Goal: Task Accomplishment & Management: Complete application form

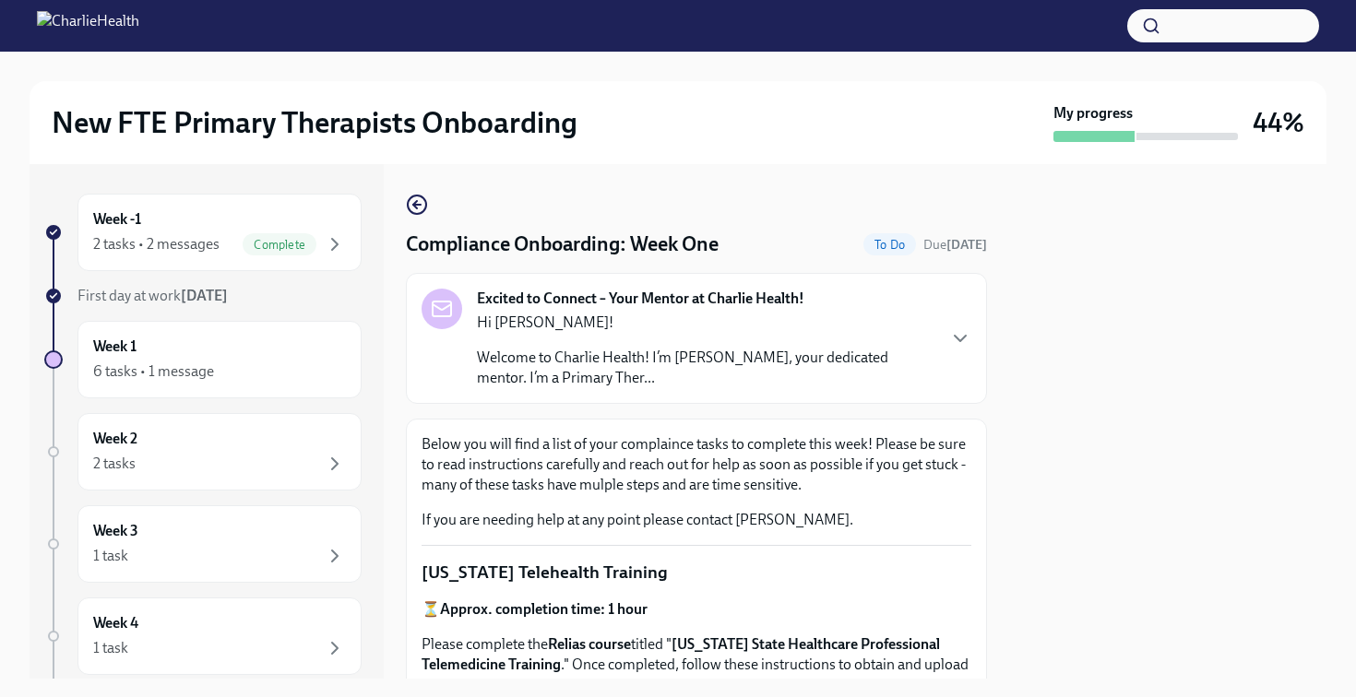
scroll to position [984, 0]
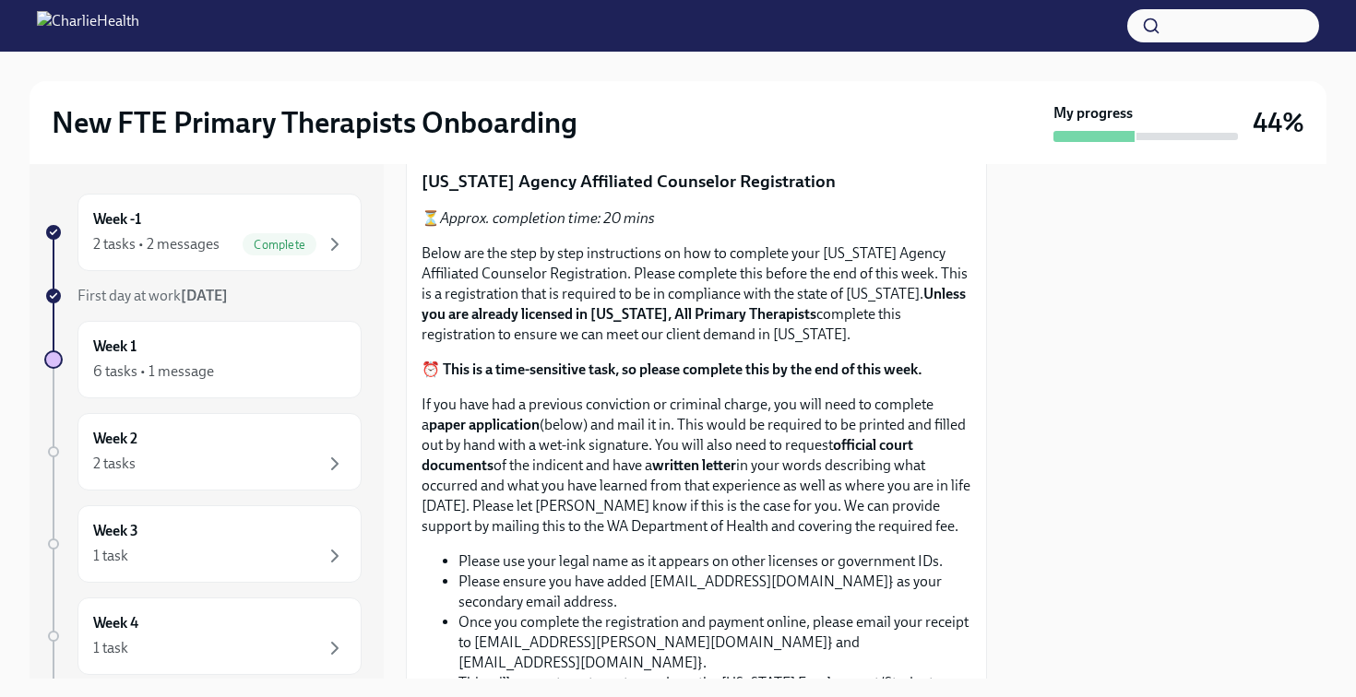
click at [646, 130] on span "Upload CPR/First Aid Training Certificate" at bounding box center [574, 121] width 281 height 18
click at [0, 0] on input "Upload CPR/First Aid Training Certificate" at bounding box center [0, 0] width 0 height 0
click at [583, 130] on span "Upload CPR/First Aid Training Certificate" at bounding box center [574, 121] width 281 height 18
click at [0, 0] on input "Upload CPR/First Aid Training Certificate" at bounding box center [0, 0] width 0 height 0
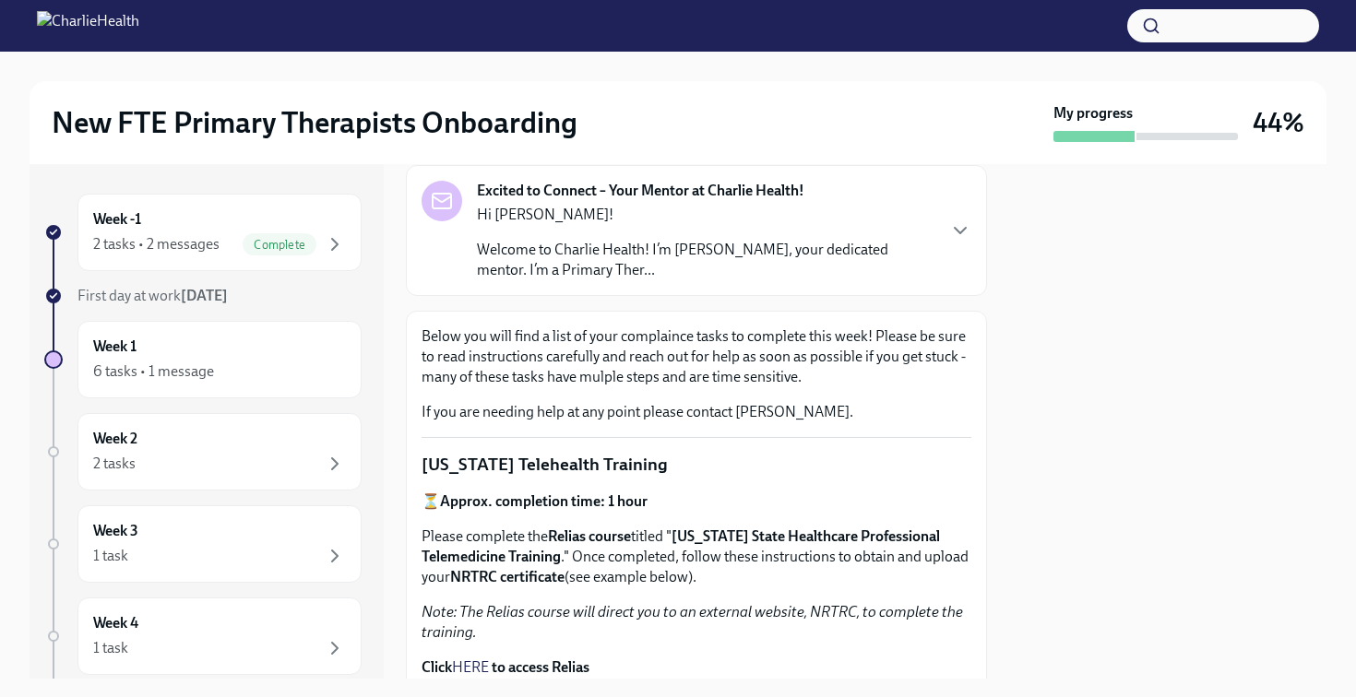
scroll to position [109, 0]
click at [971, 226] on div "Excited to Connect – Your Mentor at Charlie Health! Hi [PERSON_NAME]! Welcome t…" at bounding box center [696, 229] width 581 height 131
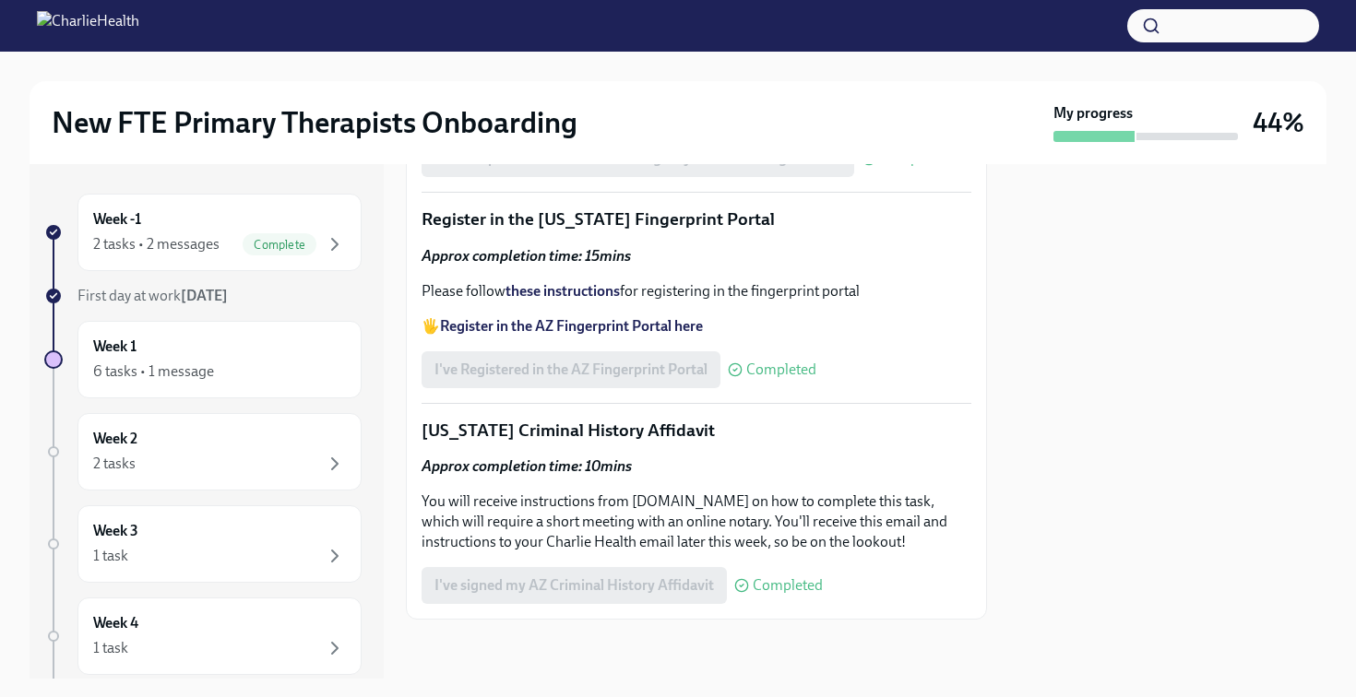
scroll to position [2655, 0]
click at [529, 125] on label "Payment Receipt.pdf" at bounding box center [511, 107] width 179 height 37
click at [0, 0] on input "Payment Receipt.pdf" at bounding box center [0, 0] width 0 height 0
click at [503, 116] on span "Payment Receipt.pdf" at bounding box center [510, 107] width 153 height 18
click at [0, 0] on input "Payment Receipt.pdf" at bounding box center [0, 0] width 0 height 0
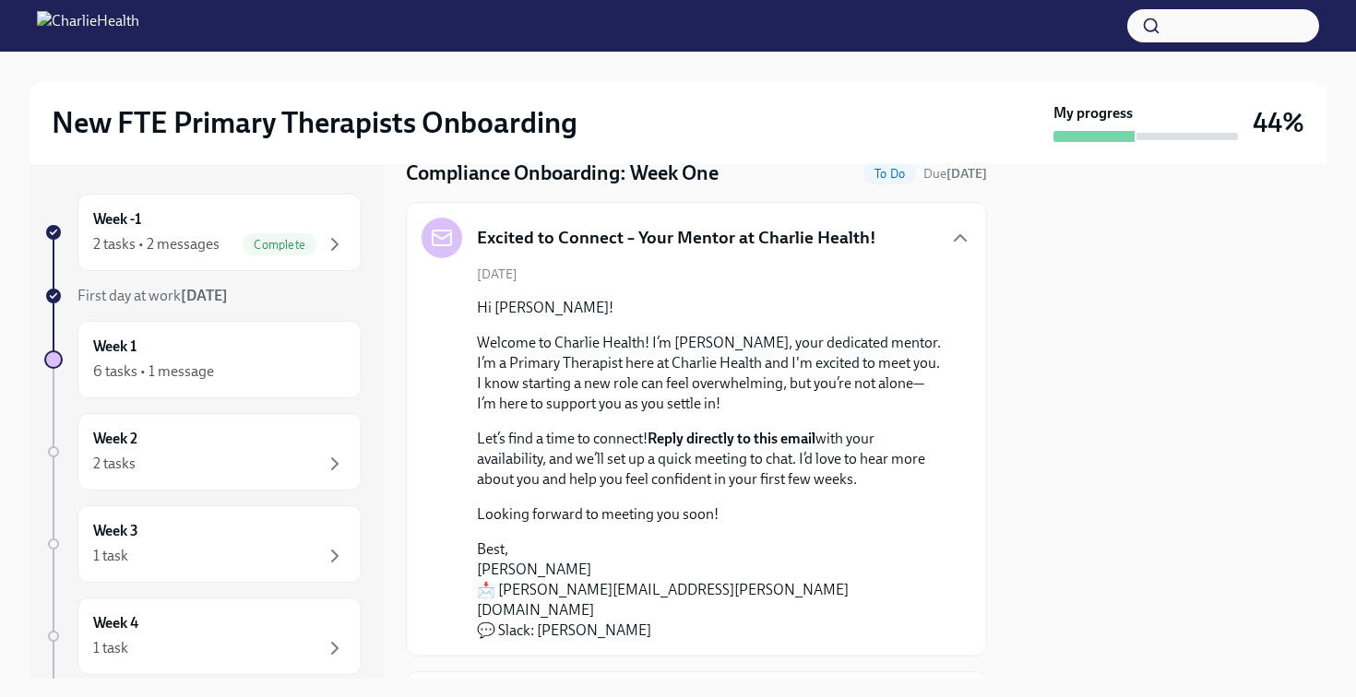
scroll to position [0, 0]
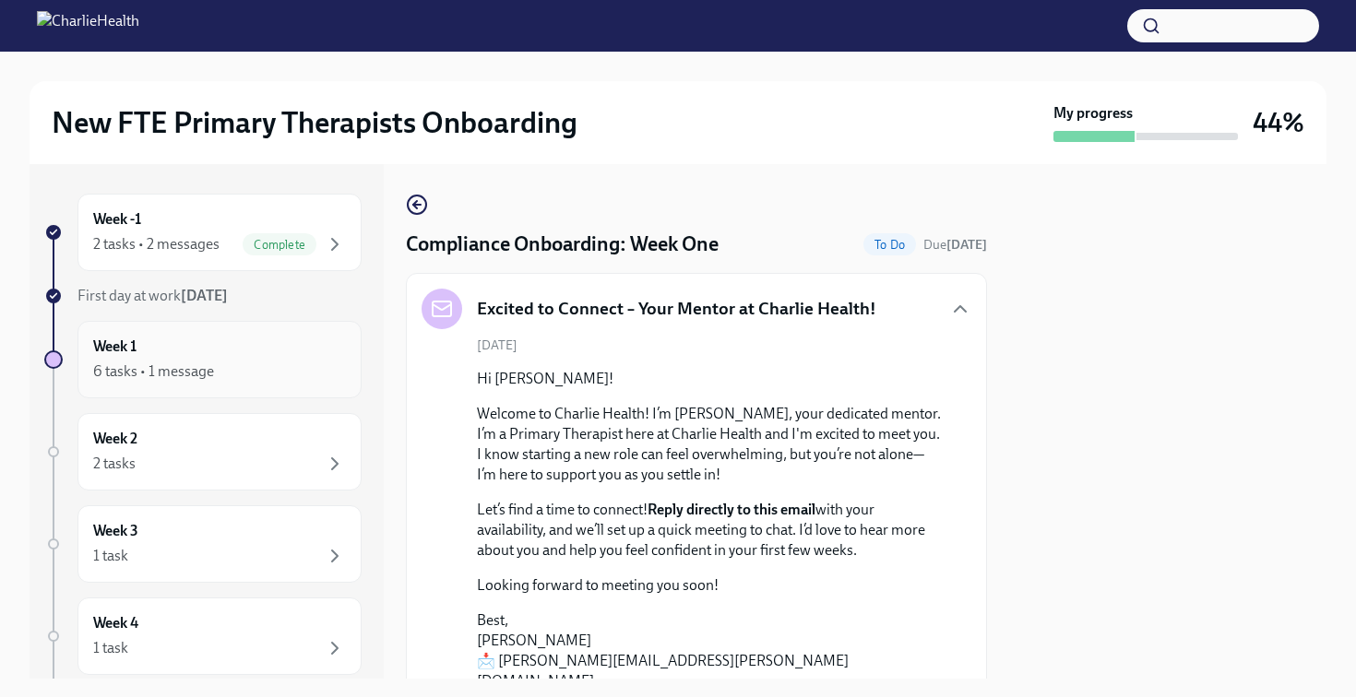
click at [276, 368] on div "6 tasks • 1 message" at bounding box center [219, 372] width 253 height 22
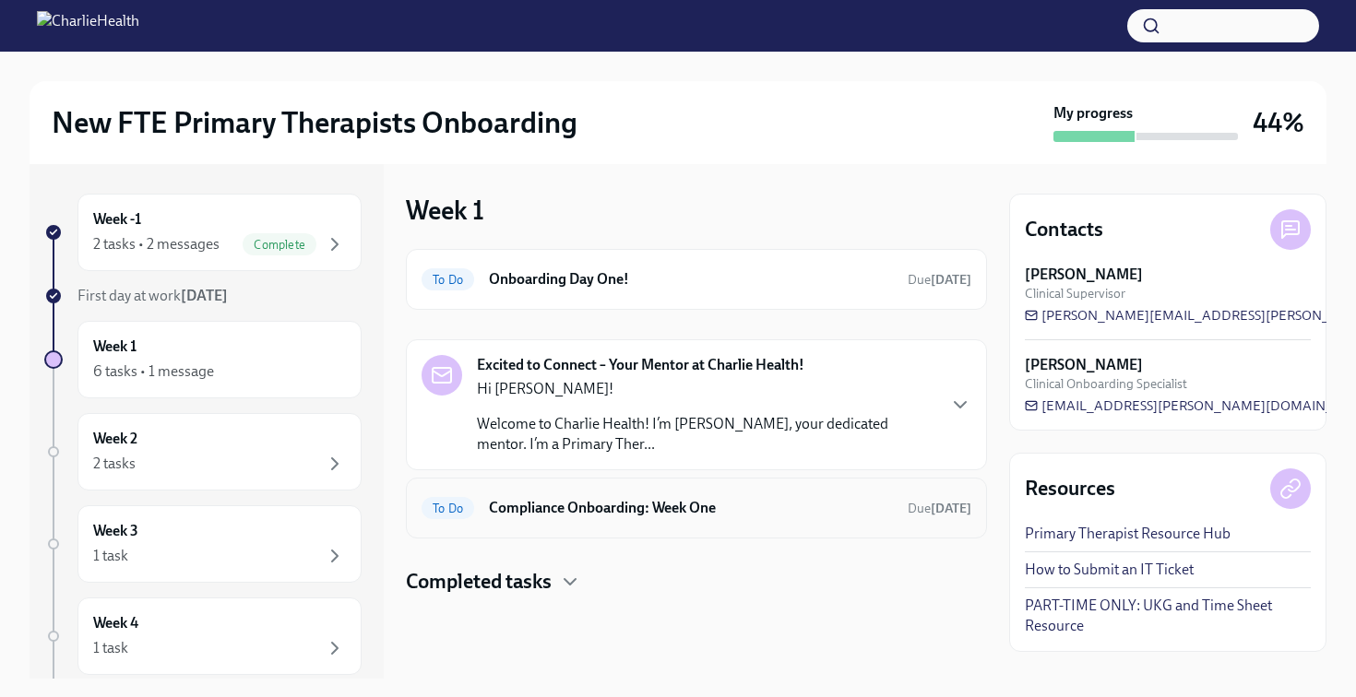
click at [674, 510] on h6 "Compliance Onboarding: Week One" at bounding box center [691, 508] width 404 height 20
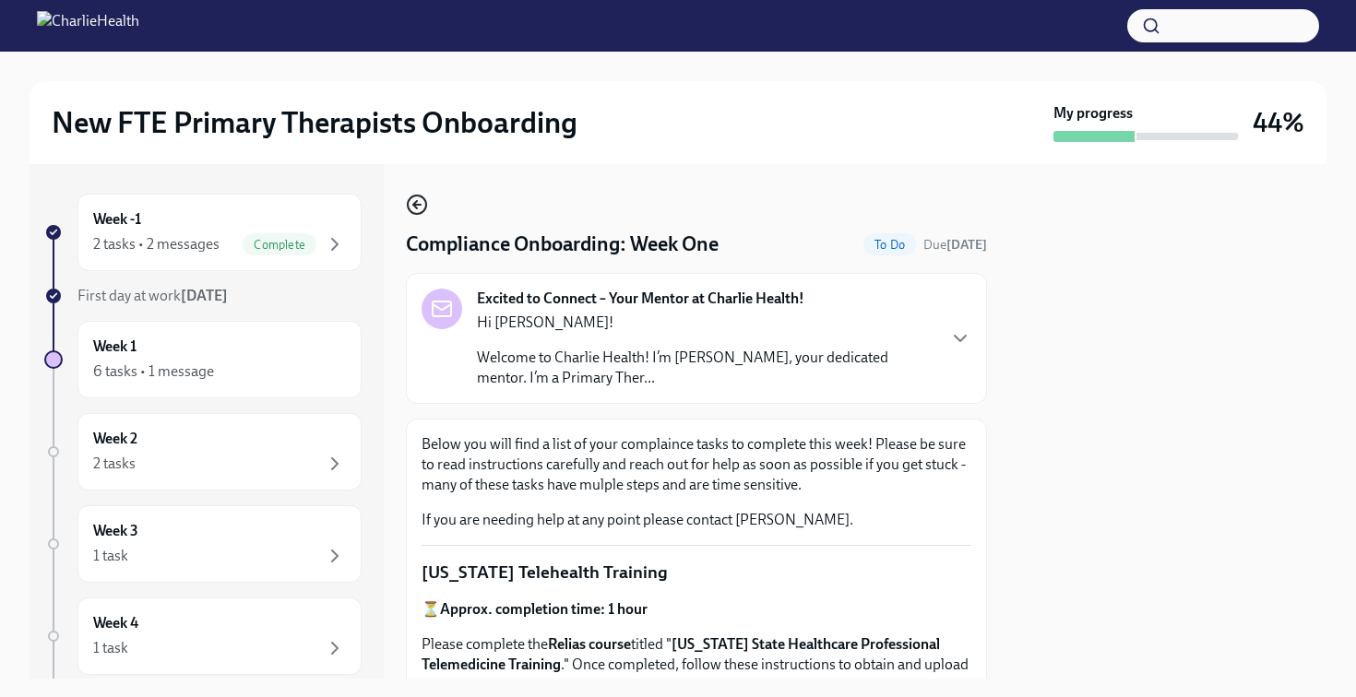
click at [409, 196] on icon "button" at bounding box center [417, 205] width 22 height 22
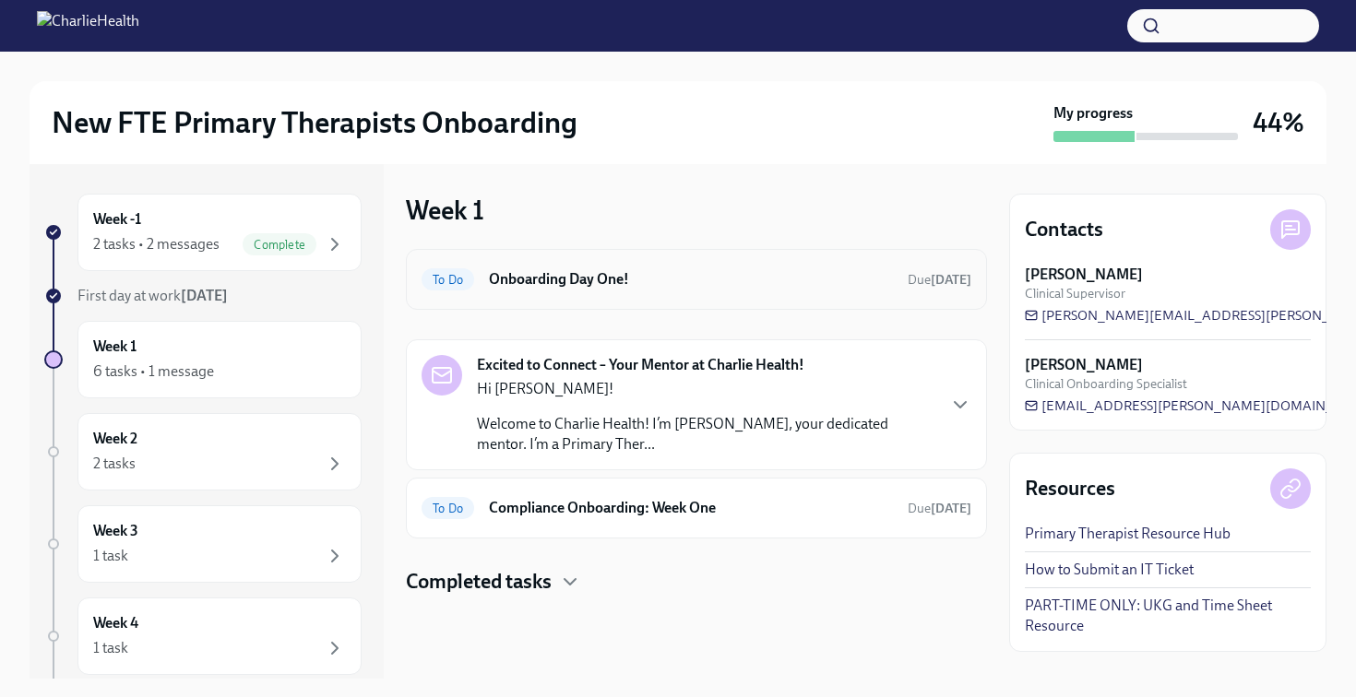
click at [785, 272] on h6 "Onboarding Day One!" at bounding box center [691, 279] width 404 height 20
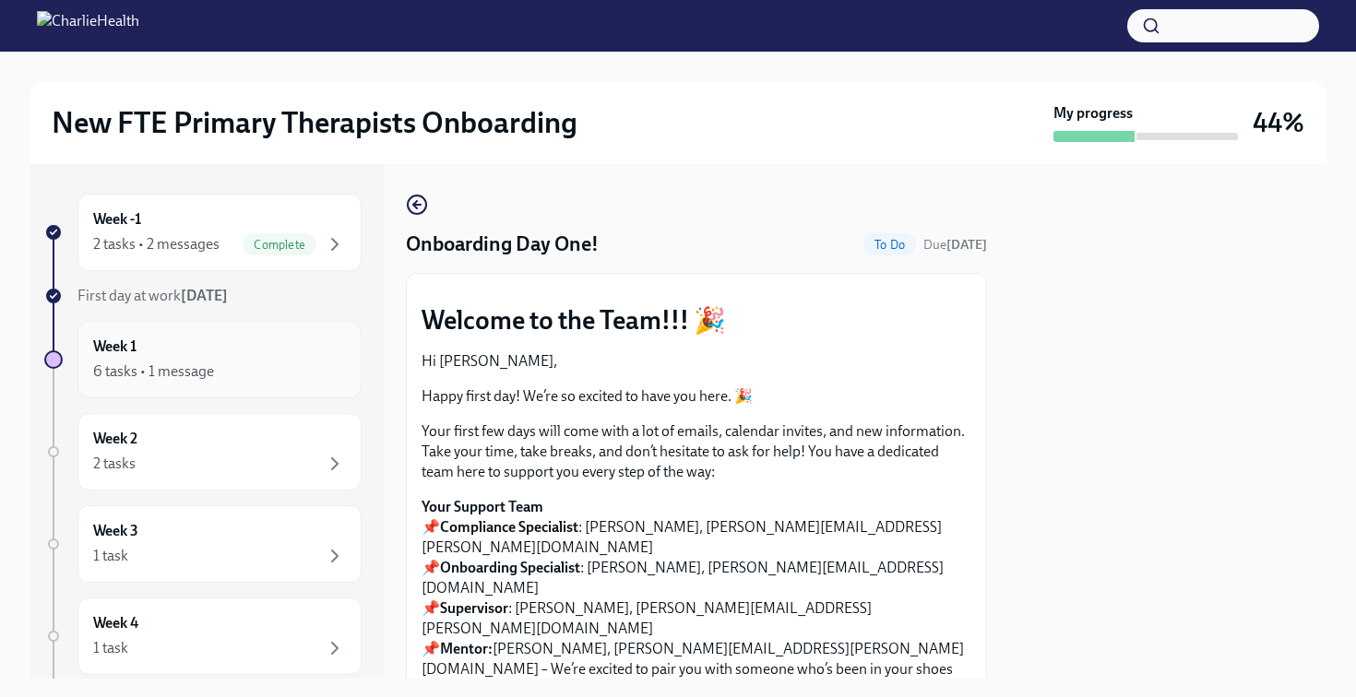
click at [278, 370] on div "6 tasks • 1 message" at bounding box center [219, 372] width 253 height 22
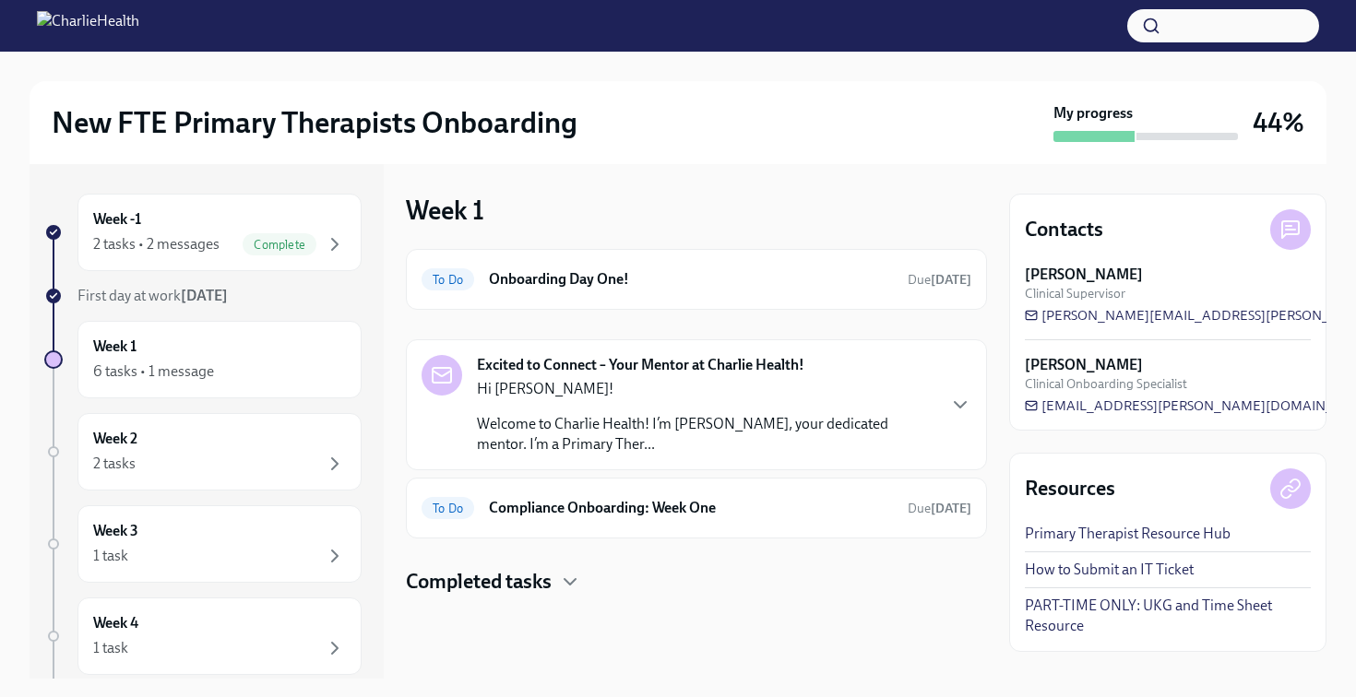
click at [229, 411] on div "Week -1 2 tasks • 2 messages Complete First day at work [DATE] Week 1 6 tasks •…" at bounding box center [202, 581] width 317 height 775
click at [238, 433] on div "Week 2 2 tasks" at bounding box center [219, 452] width 253 height 46
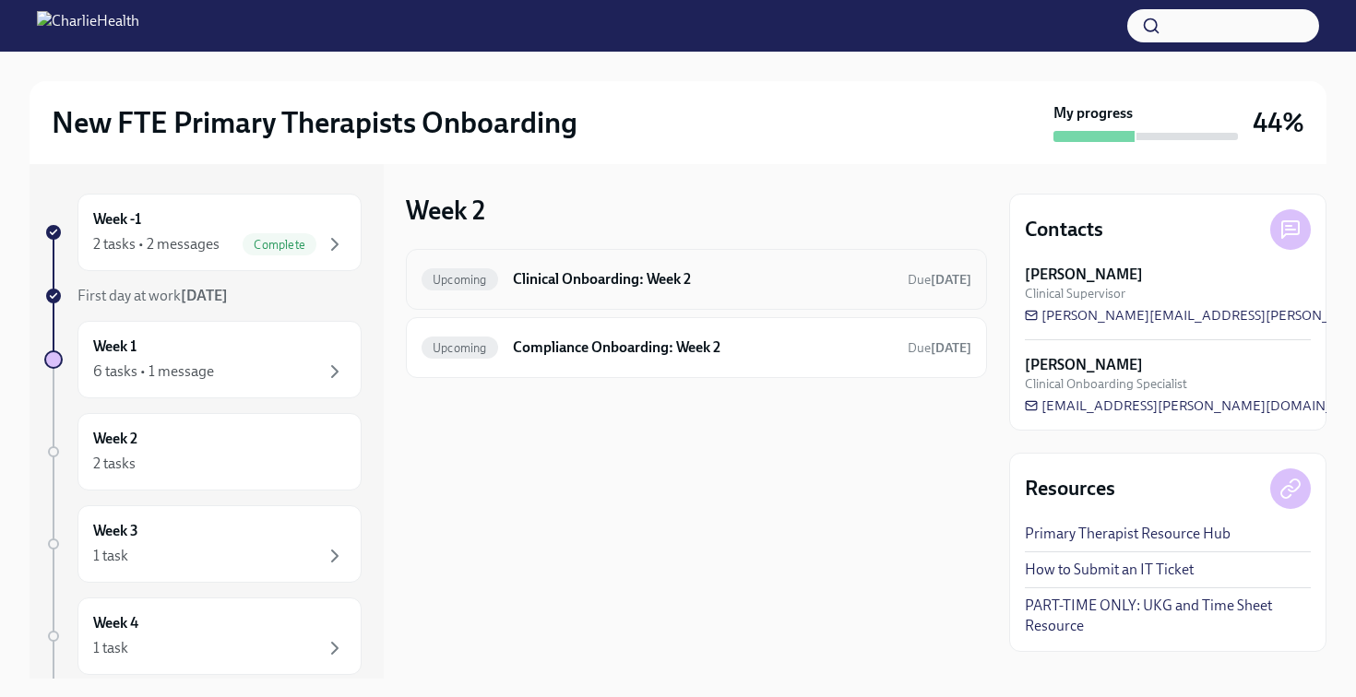
click at [650, 283] on h6 "Clinical Onboarding: Week 2" at bounding box center [703, 279] width 380 height 20
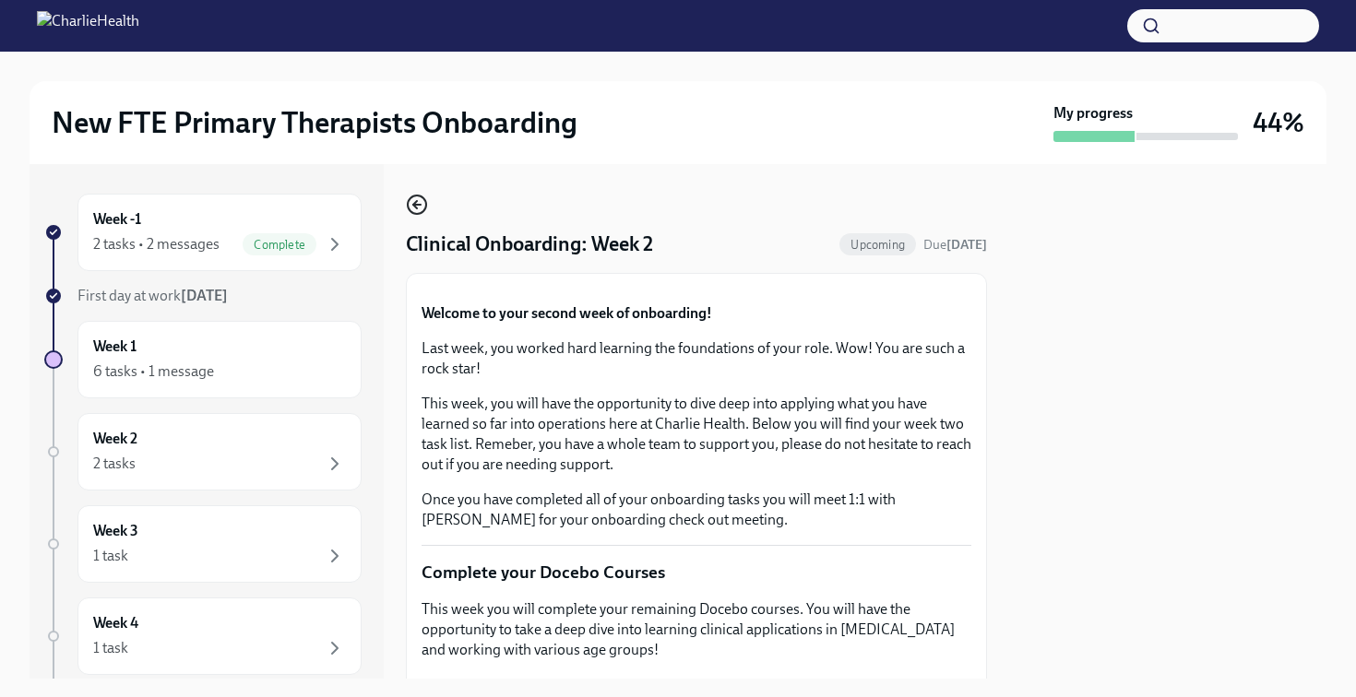
click at [423, 205] on icon "button" at bounding box center [417, 205] width 22 height 22
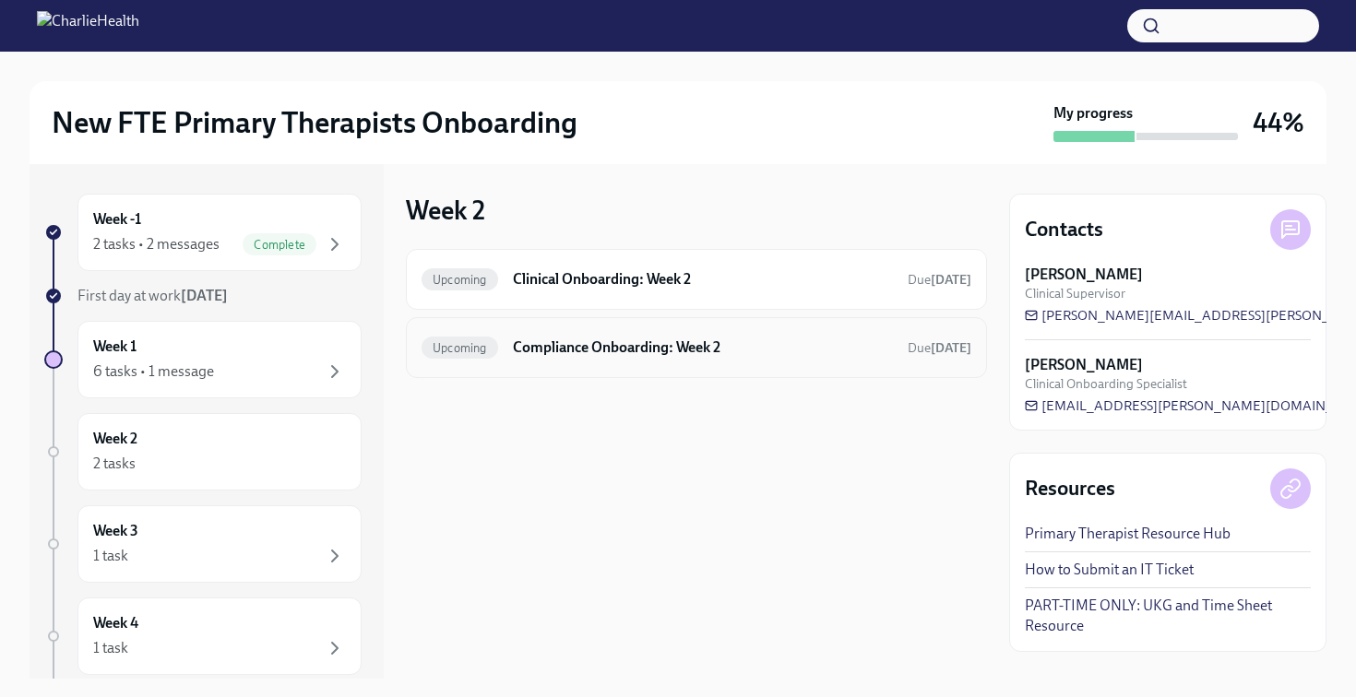
click at [593, 361] on div "Upcoming Compliance Onboarding: Week 2 Due [DATE]" at bounding box center [697, 348] width 550 height 30
